Goal: Find specific page/section: Find specific page/section

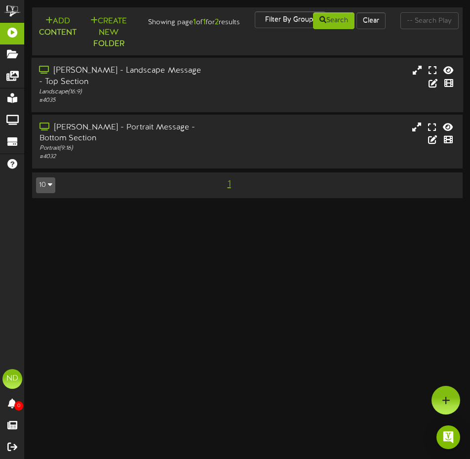
click at [82, 82] on div "Freeman - Landscape Message - Top Section" at bounding box center [121, 76] width 165 height 23
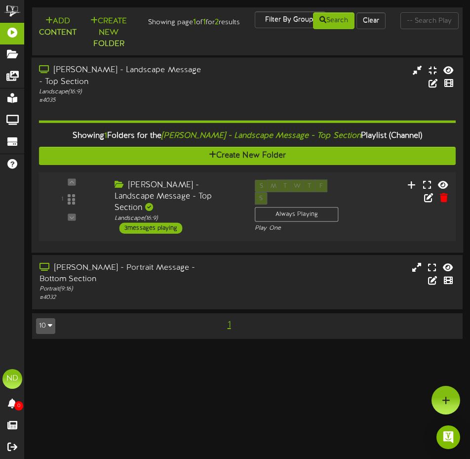
click at [163, 229] on div "3 messages playing" at bounding box center [151, 227] width 63 height 11
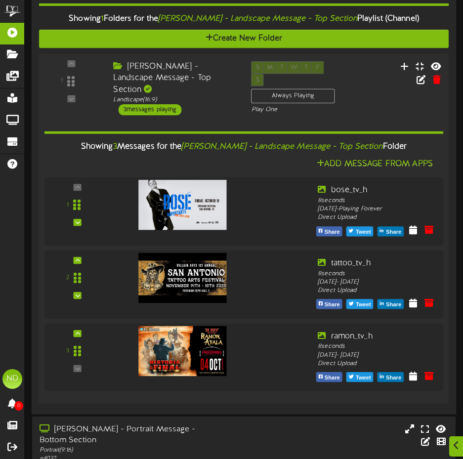
scroll to position [173, 0]
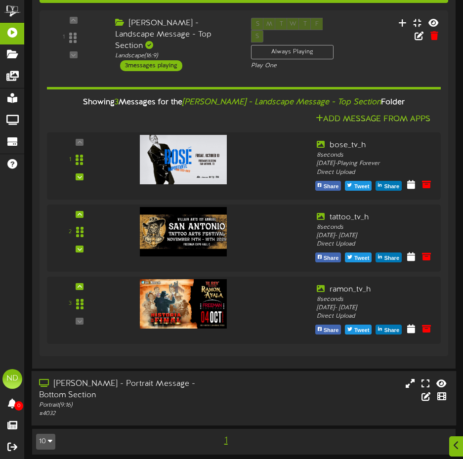
click at [83, 378] on div "Freeman - Portrait Message - Bottom Section" at bounding box center [120, 389] width 162 height 23
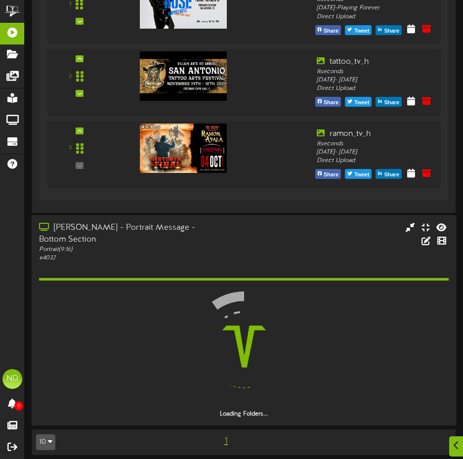
scroll to position [302, 0]
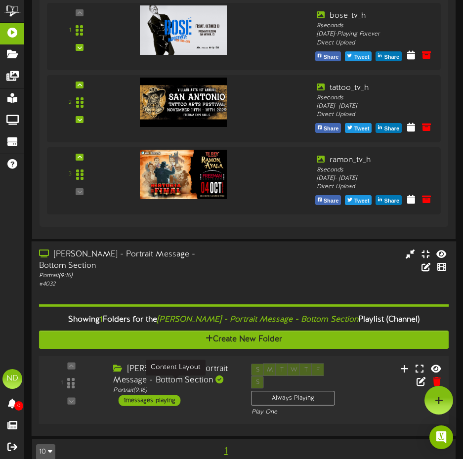
click at [145, 387] on div "Portrait ( 9:16 )" at bounding box center [174, 390] width 123 height 8
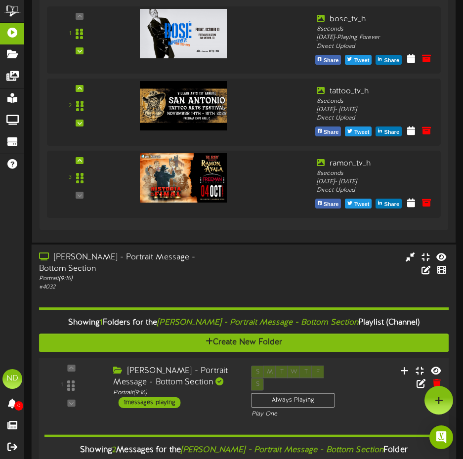
scroll to position [211, 0]
